Goal: Task Accomplishment & Management: Use online tool/utility

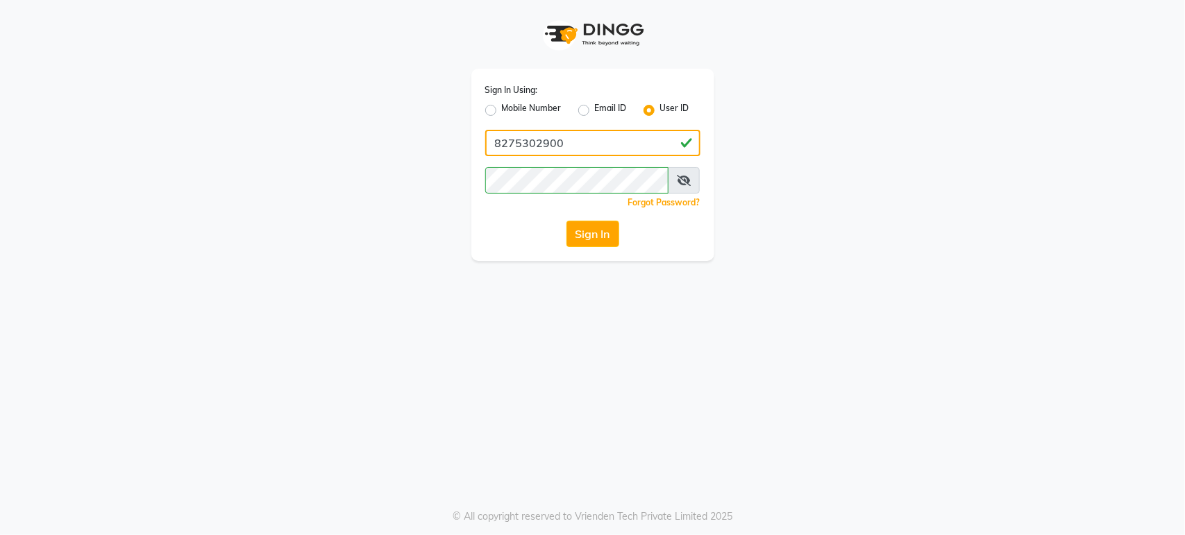
click at [539, 136] on input "8275302900" at bounding box center [592, 143] width 215 height 26
paste input "blush@123"
type input "blush@123"
click at [517, 233] on div "Sign In" at bounding box center [592, 234] width 215 height 26
click at [605, 234] on button "Sign In" at bounding box center [592, 234] width 53 height 26
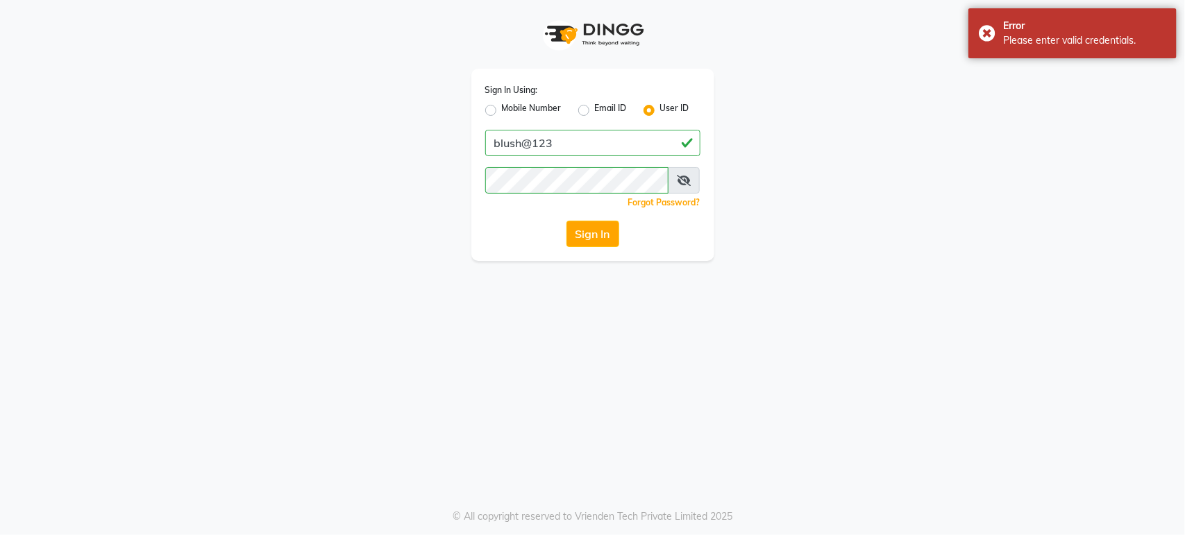
click at [692, 181] on span at bounding box center [684, 180] width 32 height 26
click at [566, 221] on button "Sign In" at bounding box center [592, 234] width 53 height 26
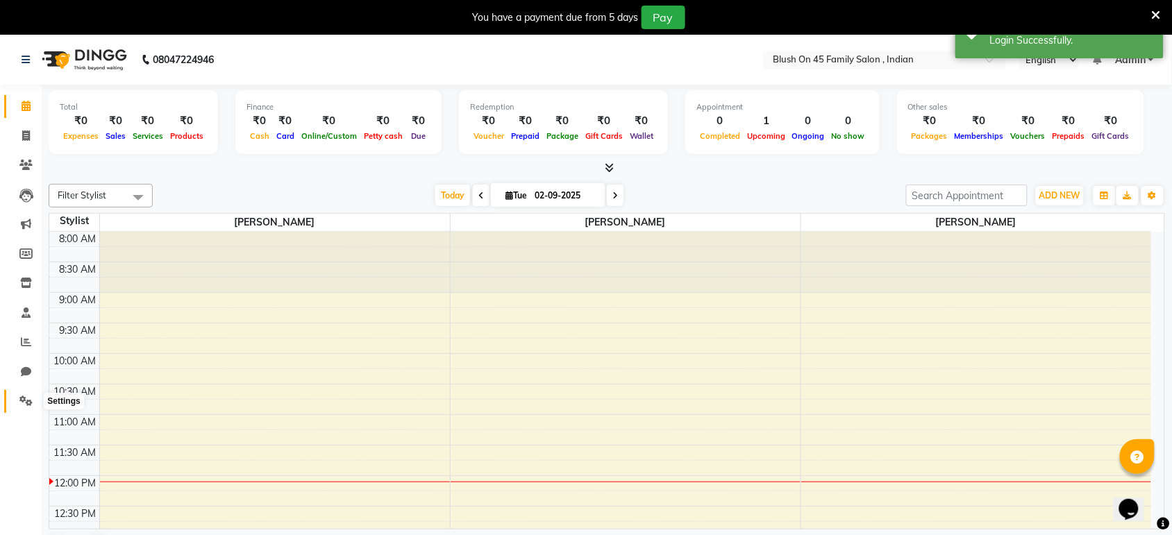
click at [26, 401] on icon at bounding box center [25, 401] width 13 height 10
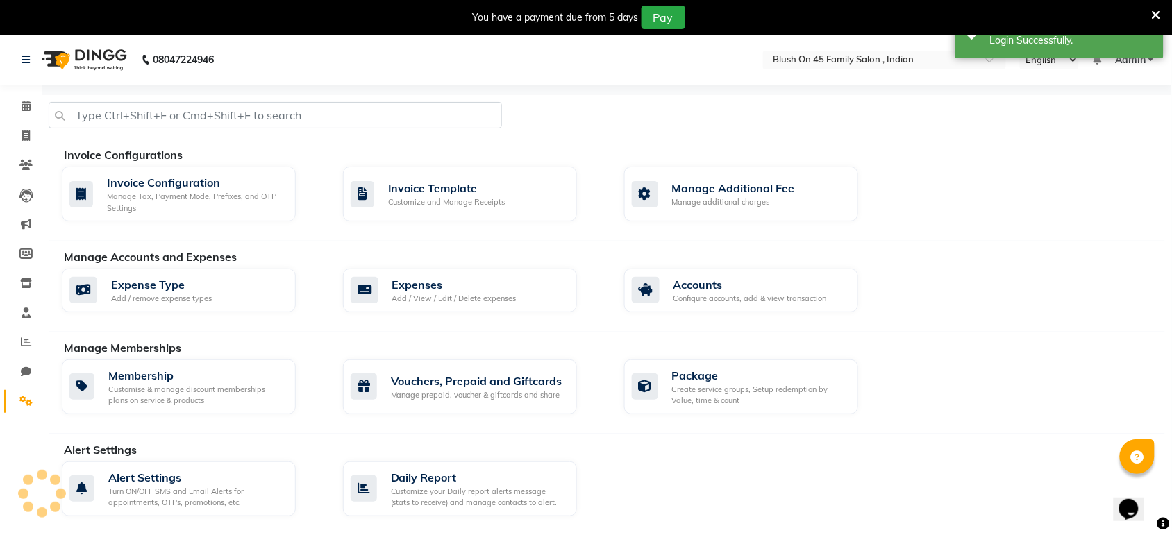
click at [387, 358] on div "Manage Memberships Membership Customise & manage discount memberships plans on …" at bounding box center [607, 386] width 1116 height 95
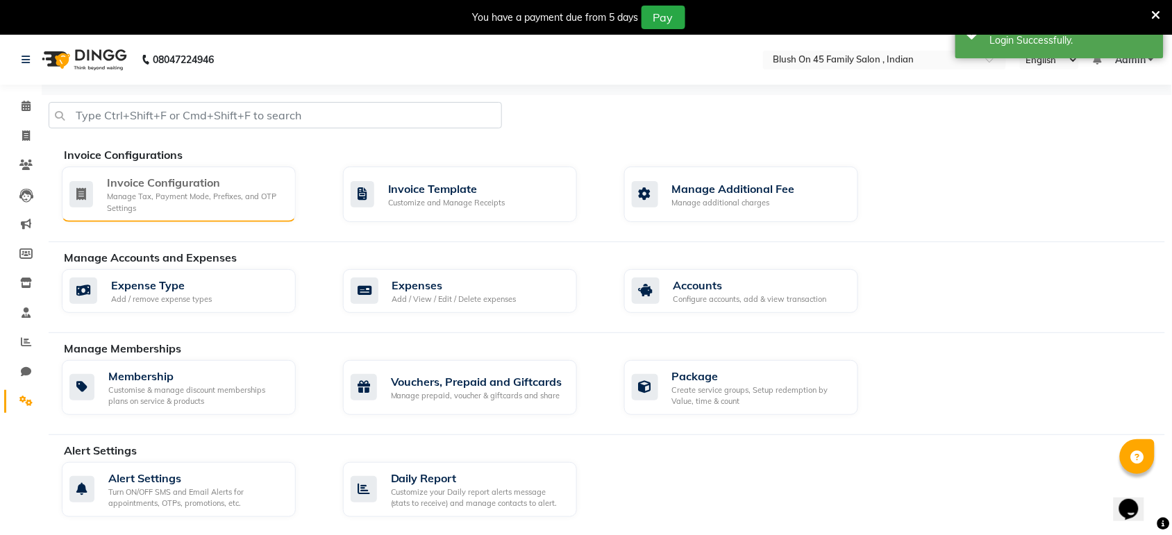
click at [201, 183] on div "Invoice Configuration" at bounding box center [196, 182] width 178 height 17
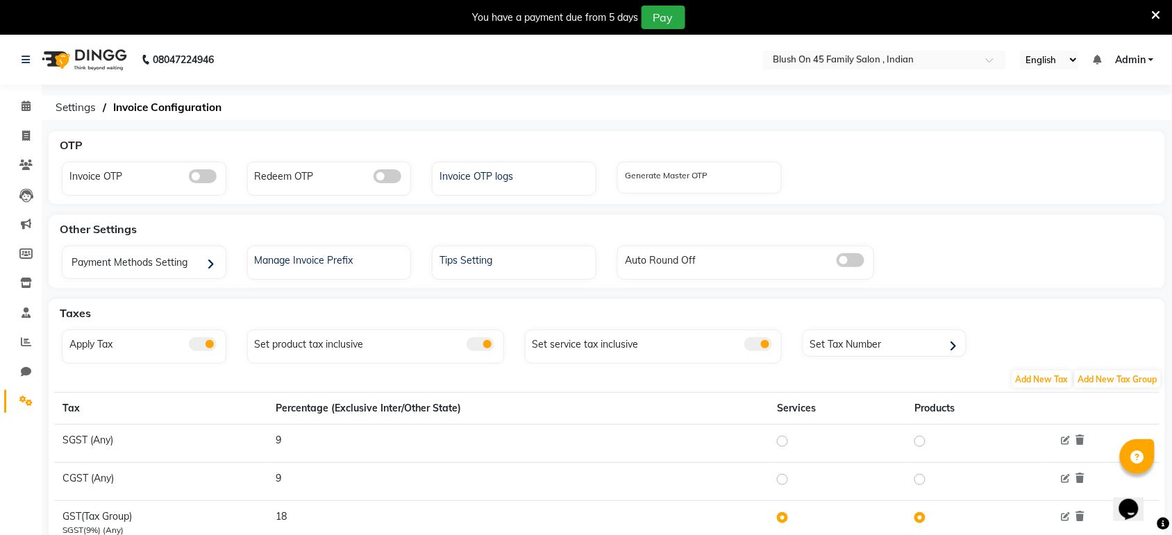
click at [199, 355] on div "Apply Tax" at bounding box center [144, 347] width 165 height 34
click at [203, 344] on span at bounding box center [203, 344] width 28 height 14
click at [189, 346] on input "checkbox" at bounding box center [189, 346] width 0 height 0
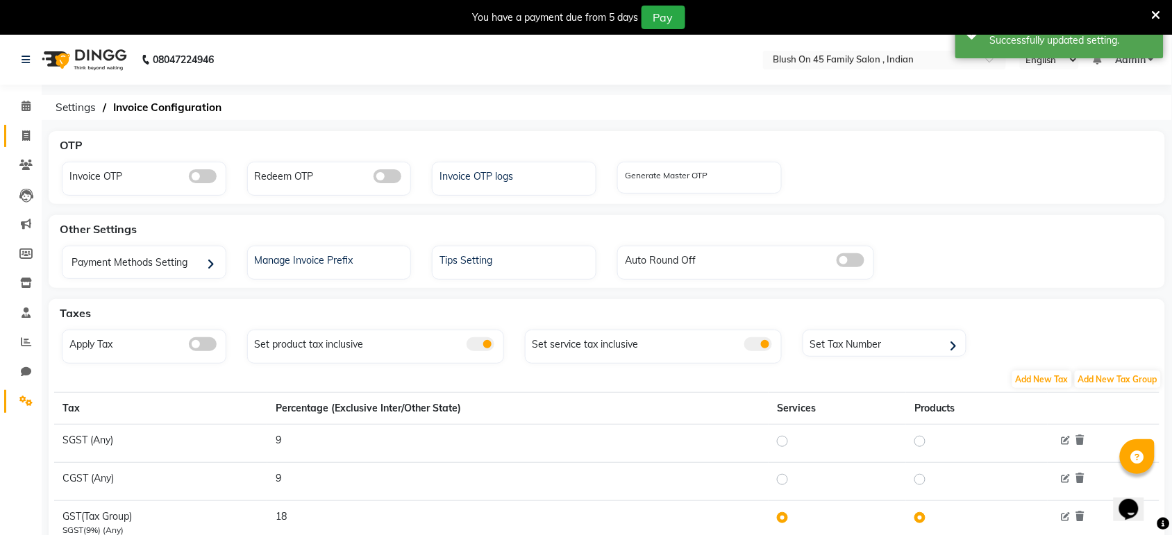
click at [23, 125] on link "Invoice" at bounding box center [20, 136] width 33 height 23
select select "service"
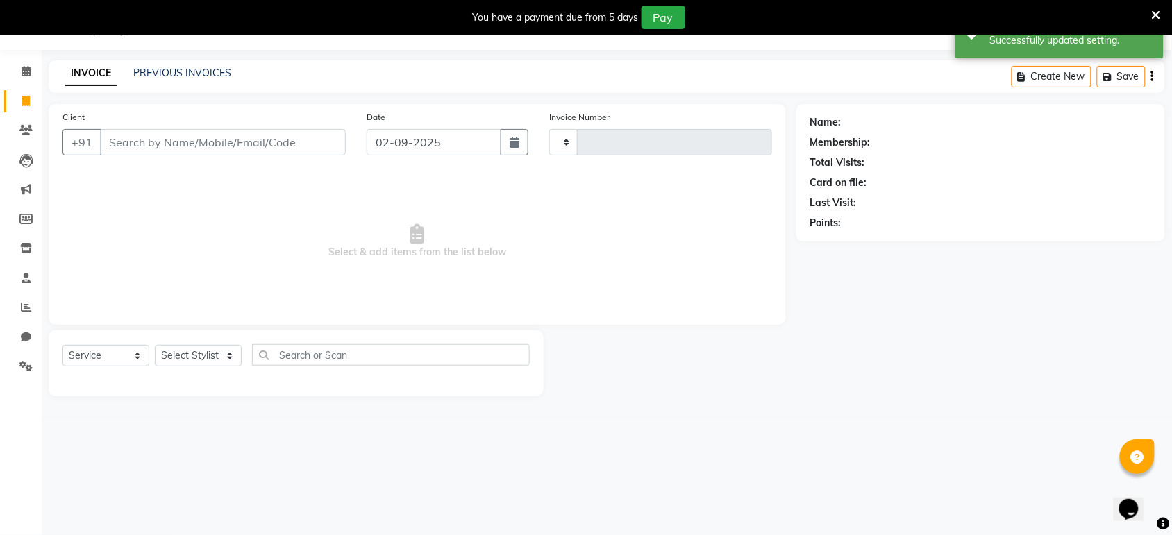
type input "0008"
select select "8921"
